Goal: Information Seeking & Learning: Learn about a topic

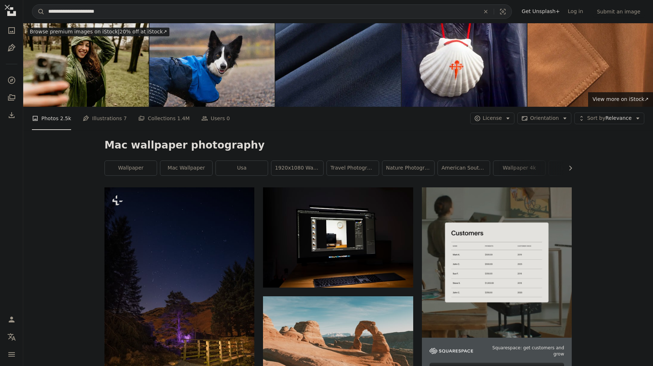
scroll to position [1263, 0]
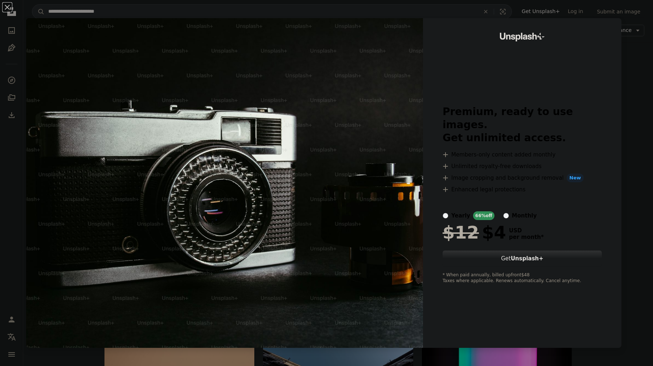
click at [645, 53] on div "An X shape Unsplash+ Premium, ready to use images. Get unlimited access. A plus…" at bounding box center [326, 183] width 653 height 366
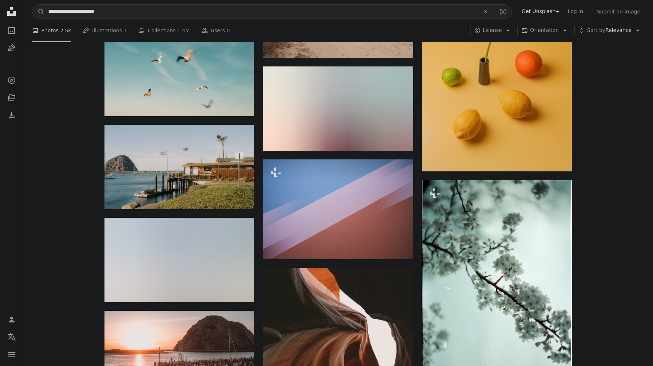
scroll to position [2566, 0]
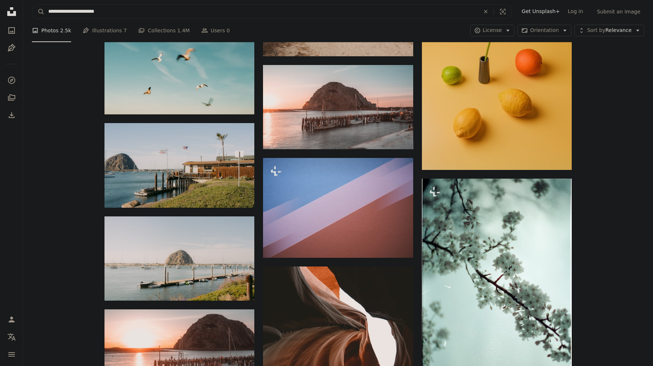
click at [125, 12] on input "**********" at bounding box center [261, 12] width 433 height 14
type input "**********"
click button "A magnifying glass" at bounding box center [38, 12] width 12 height 14
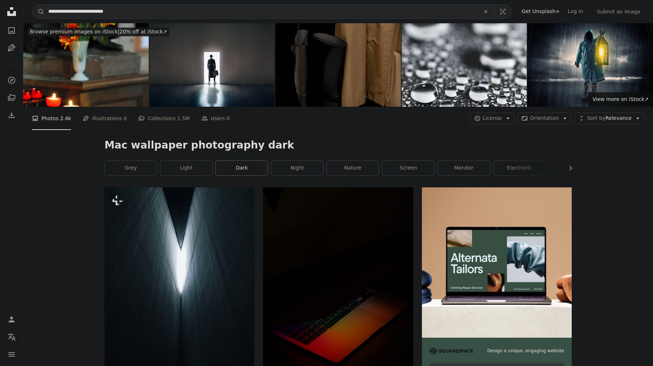
click at [239, 172] on link "dark" at bounding box center [242, 168] width 52 height 15
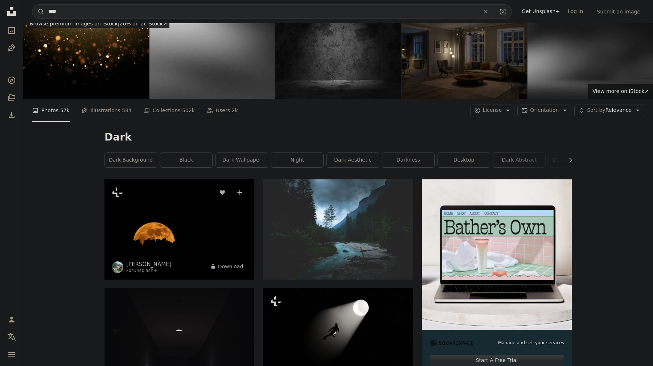
scroll to position [8, 0]
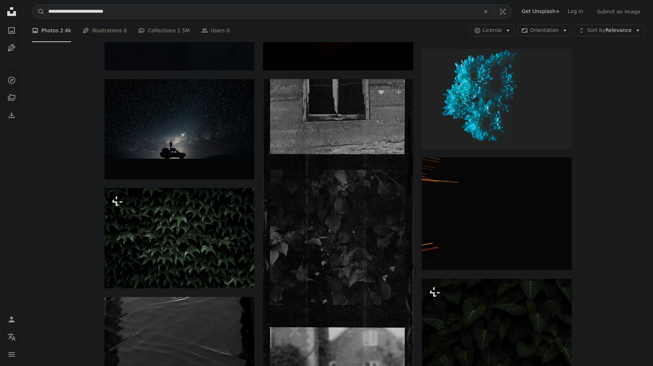
scroll to position [344, 0]
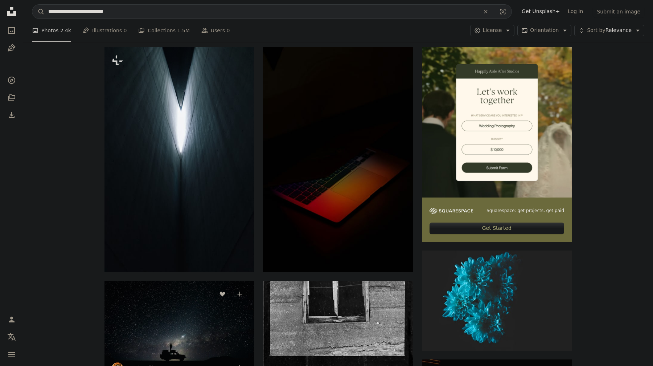
scroll to position [0, 0]
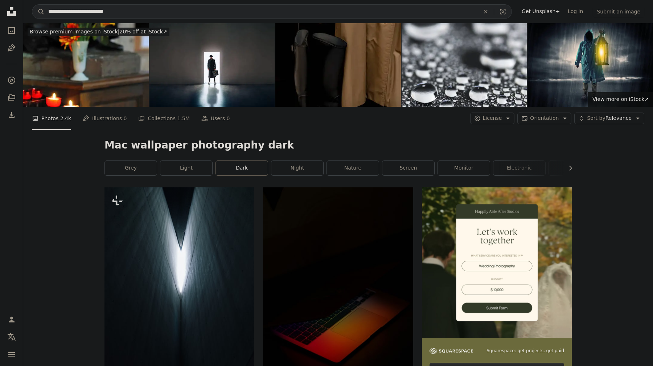
click at [246, 173] on link "dark" at bounding box center [242, 168] width 52 height 15
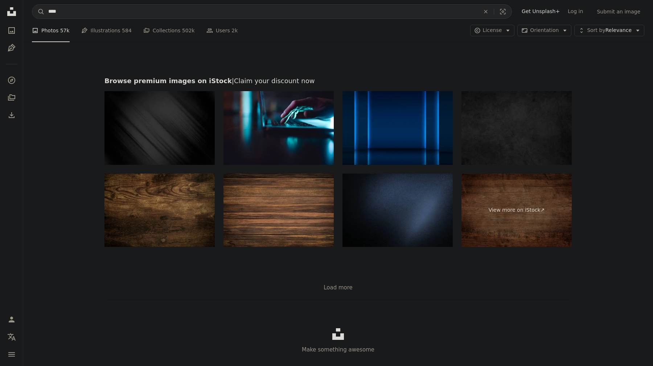
scroll to position [1186, 0]
